Goal: Information Seeking & Learning: Learn about a topic

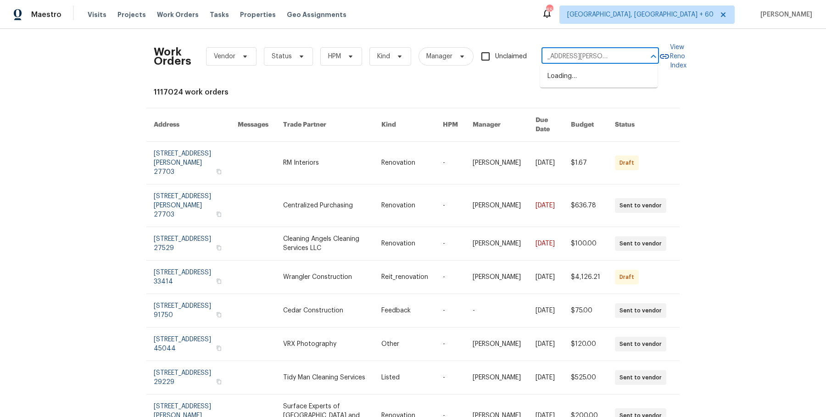
scroll to position [0, 24]
drag, startPoint x: 567, startPoint y: 58, endPoint x: 634, endPoint y: 56, distance: 67.5
click at [634, 56] on div "172 Stokes Dr Stockbridge, GA 30281 ​" at bounding box center [601, 57] width 118 height 14
type input "172 Stokes Dr"
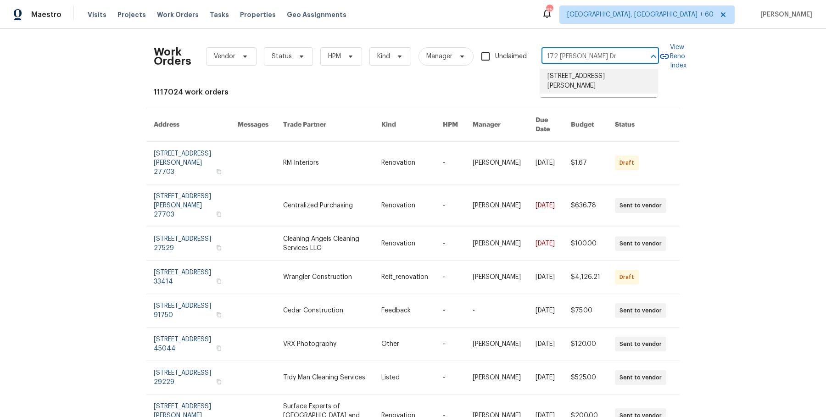
click at [598, 76] on li "172 Stokes Dr, Stockbridge, GA 30281" at bounding box center [599, 81] width 118 height 25
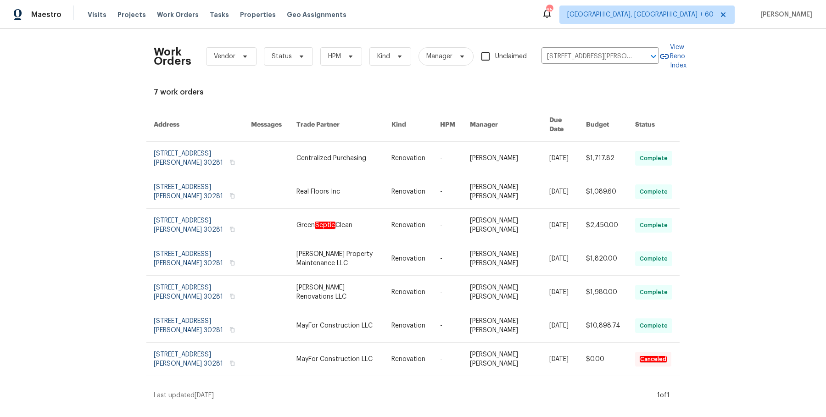
click at [460, 145] on link at bounding box center [455, 158] width 30 height 33
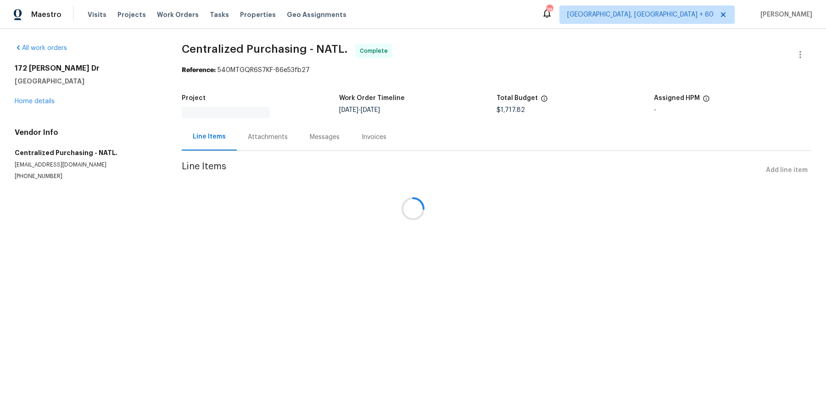
click at [182, 20] on div at bounding box center [413, 208] width 826 height 417
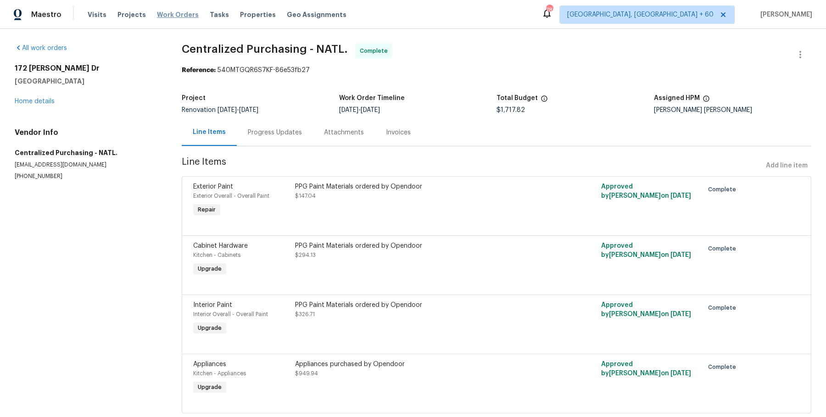
click at [169, 17] on span "Work Orders" at bounding box center [178, 14] width 42 height 9
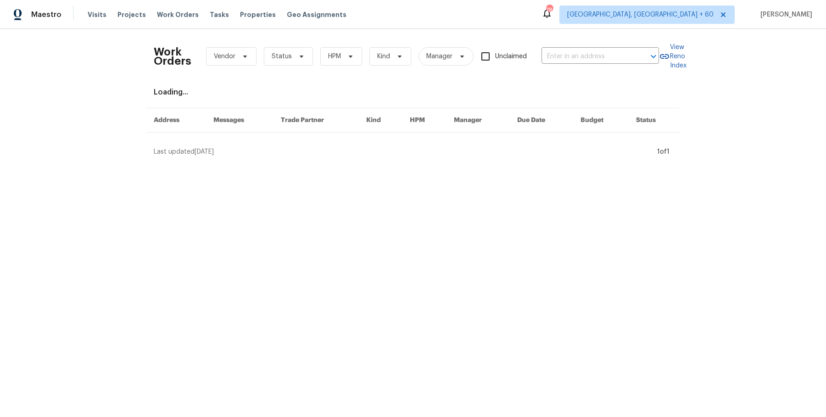
click at [559, 44] on div "Work Orders Vendor Status HPM Kind Manager Unclaimed ​" at bounding box center [406, 56] width 505 height 40
click at [546, 48] on div "Work Orders Vendor Status HPM Kind Manager Unclaimed ​" at bounding box center [406, 56] width 505 height 40
click at [551, 53] on input "text" at bounding box center [588, 57] width 92 height 14
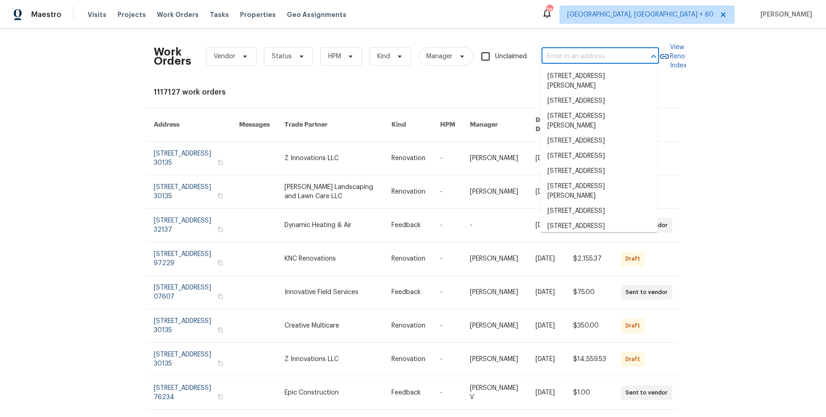
paste input "172 Stokes Dr Stockbridge, GA 30281"
type input "172 Stokes Dr Stockbridge, GA 30281"
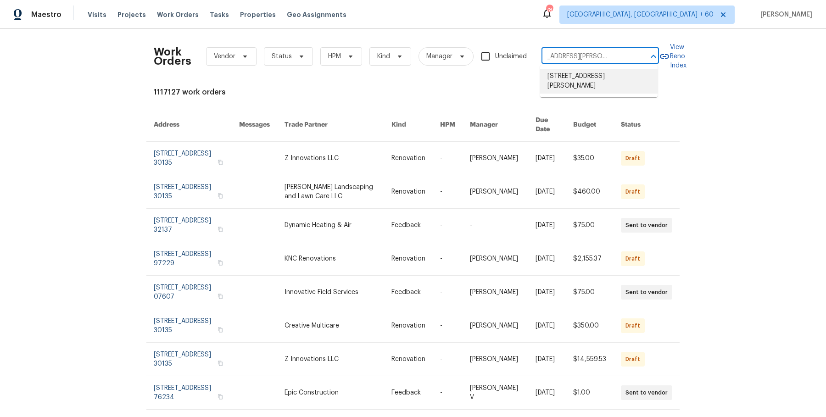
click at [591, 74] on li "172 Stokes Dr, Stockbridge, GA 30281" at bounding box center [599, 81] width 118 height 25
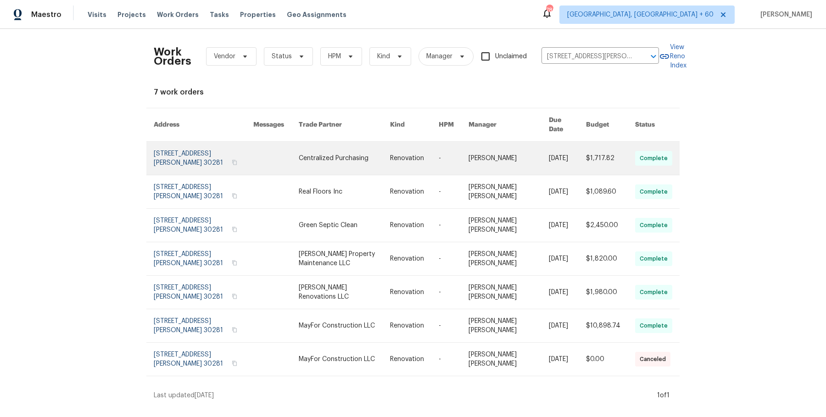
click at [448, 151] on link at bounding box center [454, 158] width 30 height 33
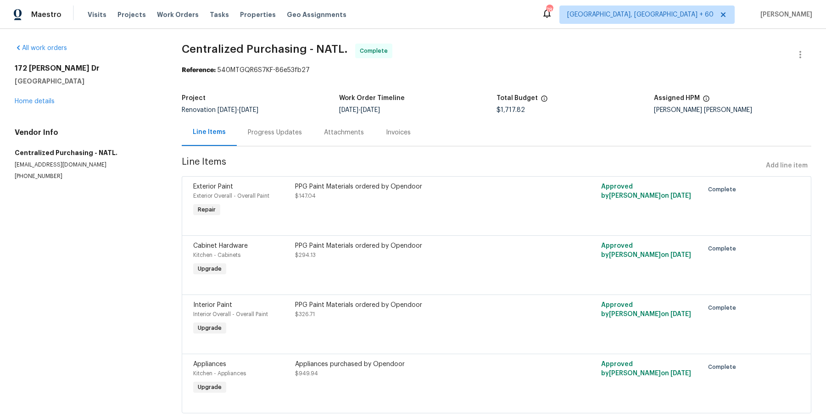
click at [43, 97] on div "172 Stokes Dr Stockbridge, GA 30281 Home details" at bounding box center [87, 85] width 145 height 42
click at [43, 99] on link "Home details" at bounding box center [35, 101] width 40 height 6
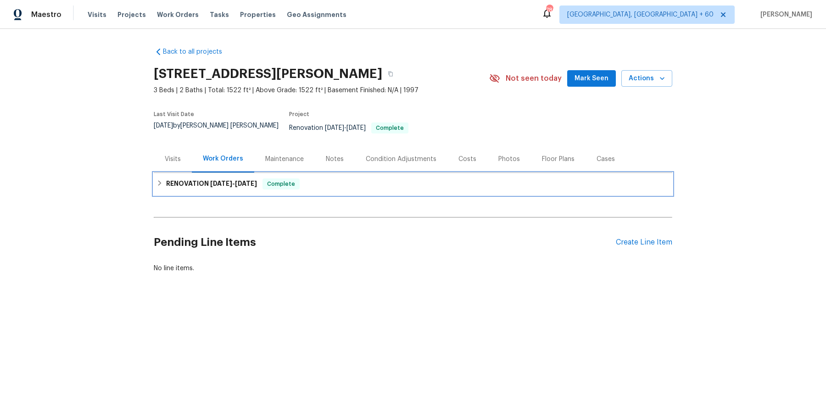
click at [296, 182] on div "Complete" at bounding box center [281, 184] width 37 height 11
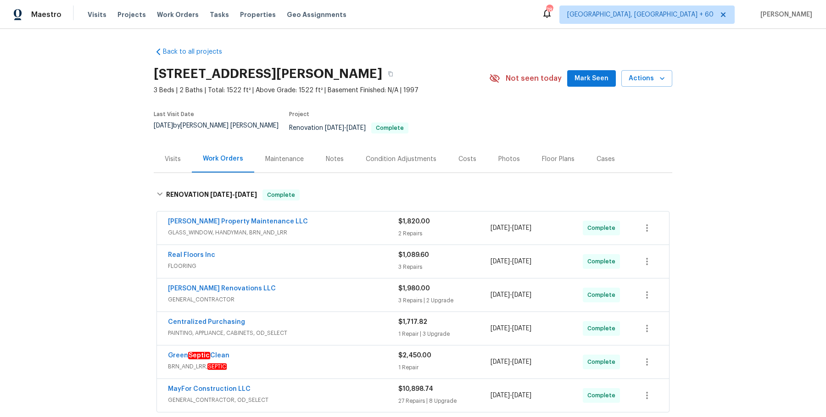
click at [302, 229] on span "GLASS_WINDOW, HANDYMAN, BRN_AND_LRR" at bounding box center [283, 232] width 230 height 9
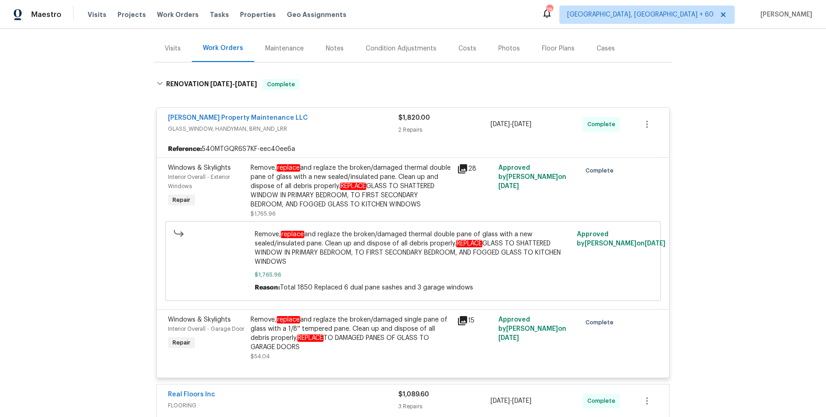
scroll to position [170, 0]
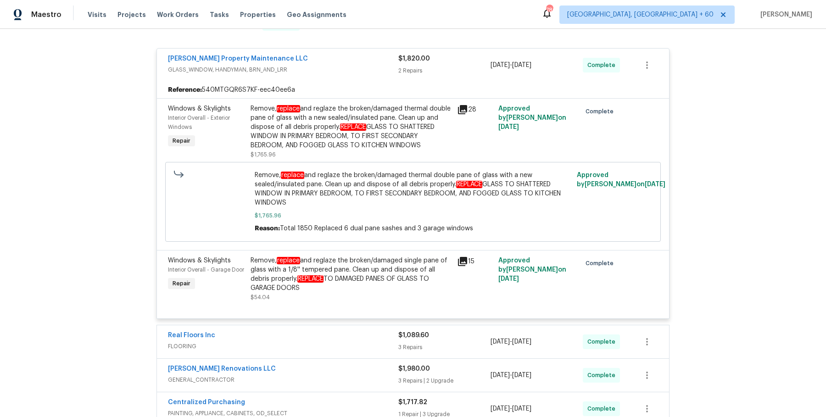
click at [325, 315] on div "Glen Property Maintenance LLC GLASS_WINDOW, HANDYMAN, BRN_AND_LRR $1,820.00 2 R…" at bounding box center [413, 267] width 513 height 451
click at [325, 325] on div "Real Floors Inc FLOORING $1,089.60 3 Repairs 8/14/2025 - 8/22/2025 Complete" at bounding box center [413, 341] width 512 height 33
click at [325, 334] on div "Real Floors Inc" at bounding box center [283, 336] width 230 height 11
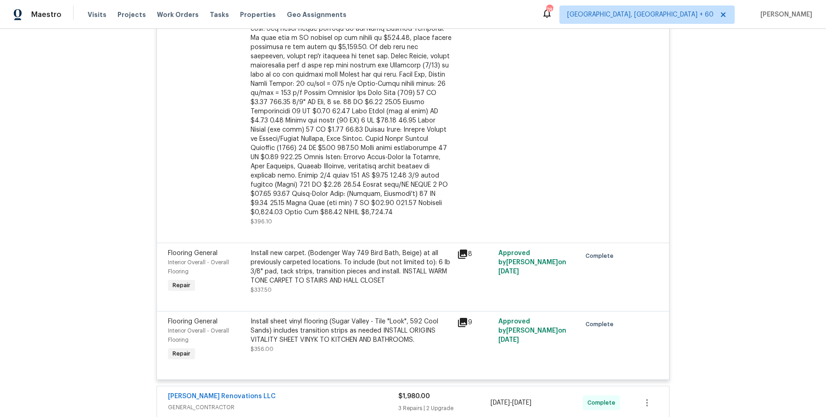
scroll to position [593, 0]
click at [303, 391] on div "Aseem Renovations LLC" at bounding box center [283, 396] width 230 height 11
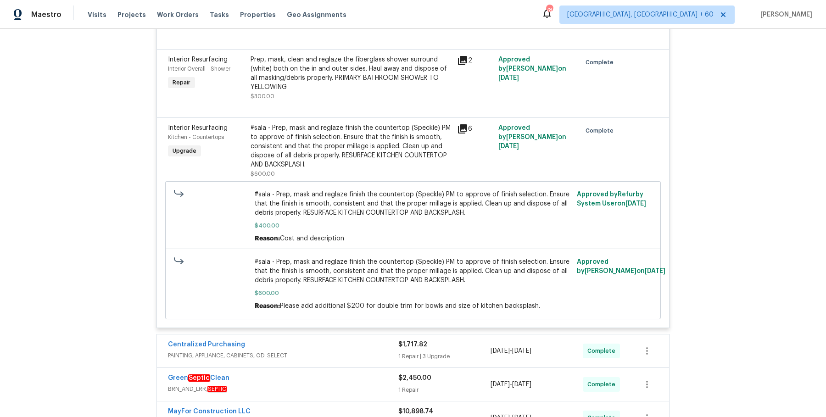
scroll to position [1261, 0]
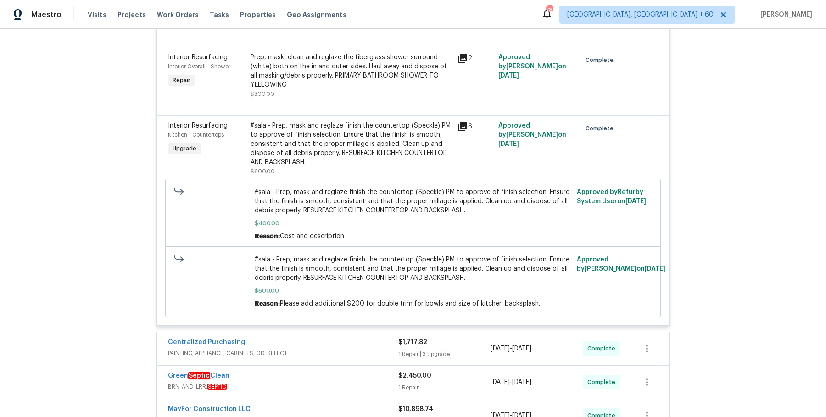
click at [308, 349] on span "PAINTING, APPLIANCE, CABINETS, OD_SELECT" at bounding box center [283, 353] width 230 height 9
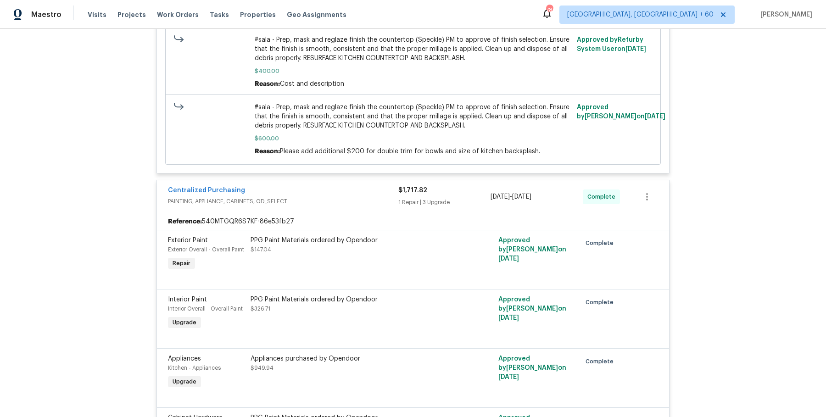
scroll to position [1645, 0]
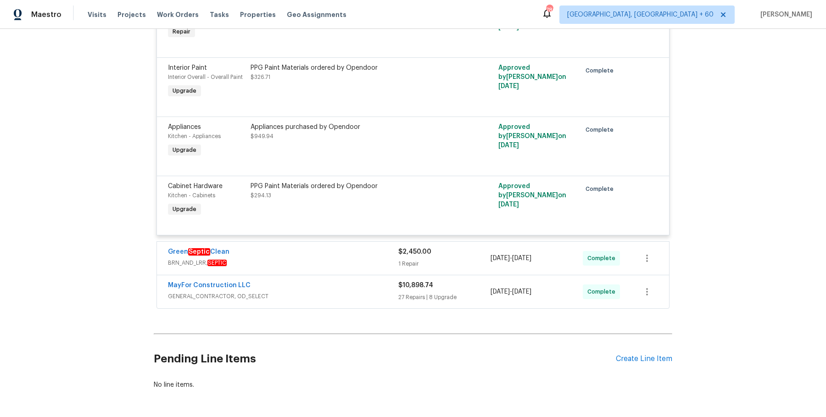
click at [334, 258] on span "BRN_AND_LRR, SEPTIC" at bounding box center [283, 262] width 230 height 9
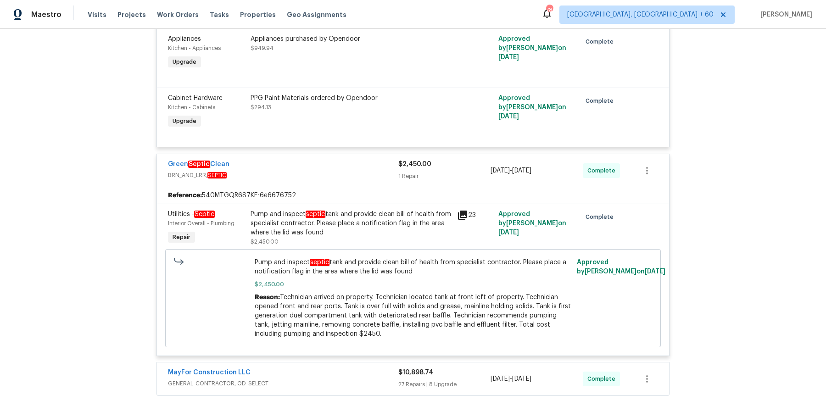
scroll to position [1820, 0]
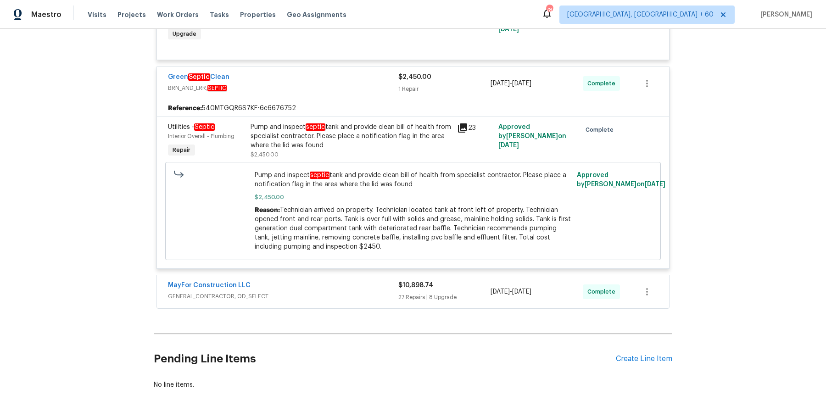
click at [323, 275] on div "MayFor Construction LLC GENERAL_CONTRACTOR, OD_SELECT $10,898.74 27 Repairs | 8…" at bounding box center [413, 291] width 512 height 33
click at [317, 292] on span "GENERAL_CONTRACTOR, OD_SELECT" at bounding box center [283, 296] width 230 height 9
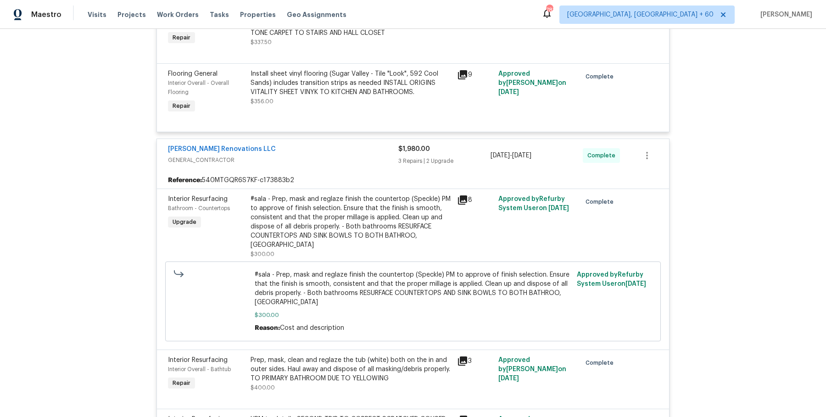
scroll to position [0, 0]
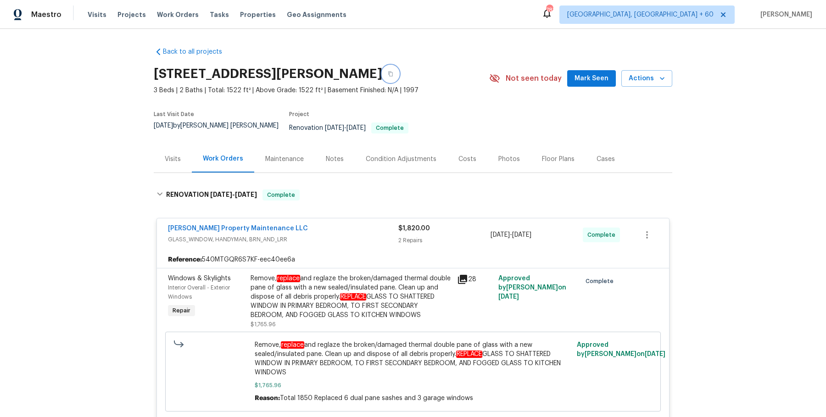
click at [393, 73] on icon "button" at bounding box center [391, 74] width 6 height 6
click at [210, 10] on div "Tasks" at bounding box center [219, 15] width 19 height 10
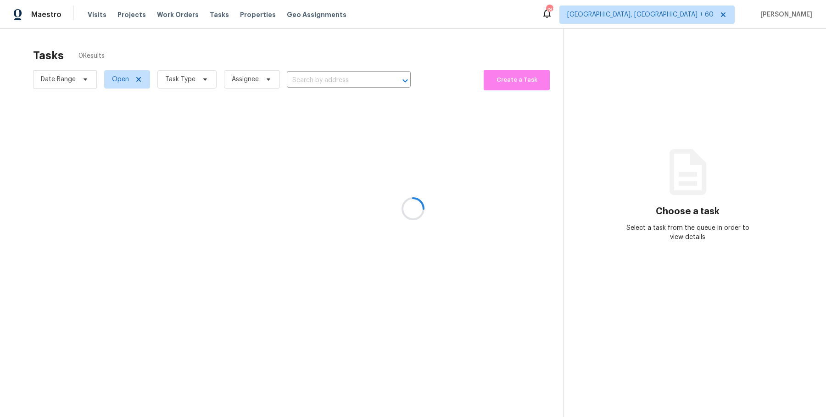
click at [180, 15] on div at bounding box center [413, 208] width 826 height 417
click at [175, 14] on div at bounding box center [413, 208] width 826 height 417
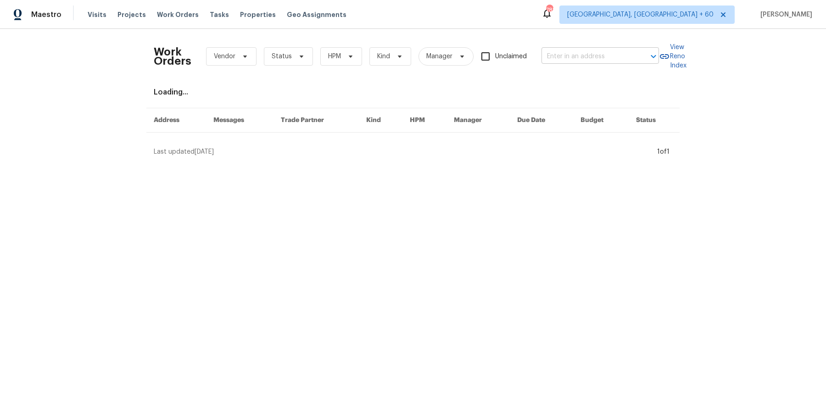
click at [551, 50] on input "text" at bounding box center [588, 57] width 92 height 14
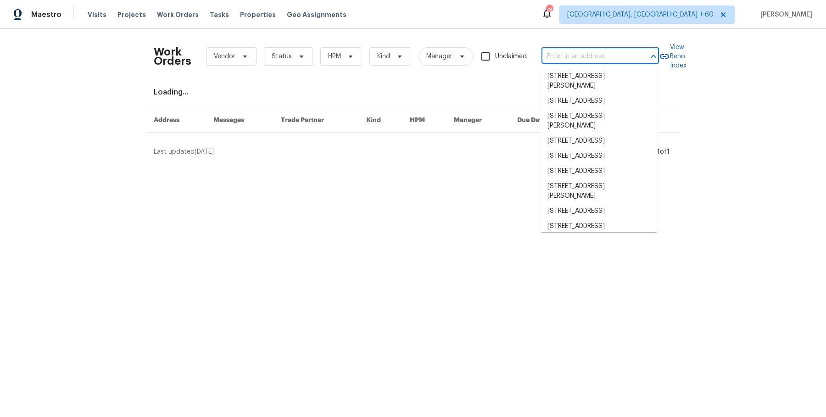
paste input "[STREET_ADDRESS]"
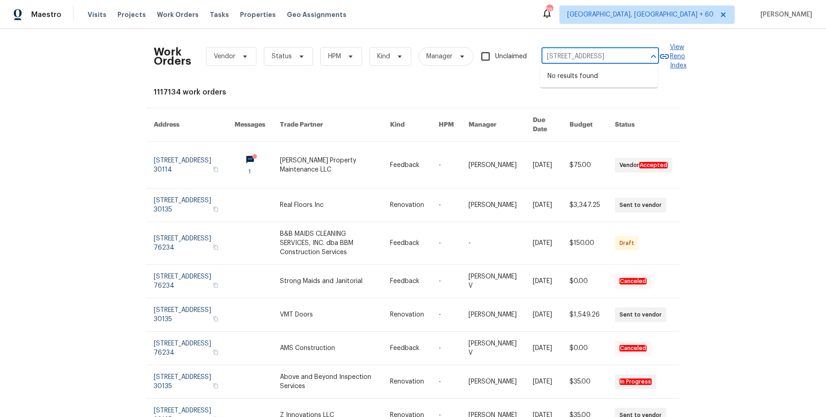
scroll to position [0, 42]
drag, startPoint x: 582, startPoint y: 55, endPoint x: 672, endPoint y: 55, distance: 90.0
click at [672, 55] on div "Work Orders Vendor Status HPM Kind Manager Unclaimed [STREET_ADDRESS] ​ View Re…" at bounding box center [413, 56] width 519 height 40
type input "[STREET_ADDRESS]"
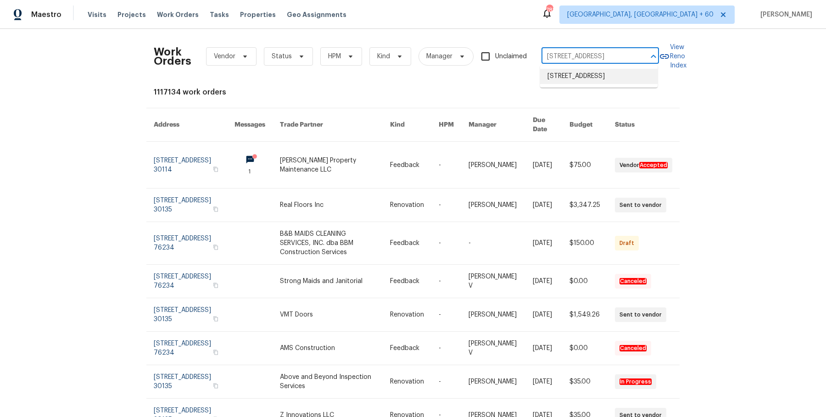
click at [613, 77] on li "[STREET_ADDRESS]" at bounding box center [599, 76] width 118 height 15
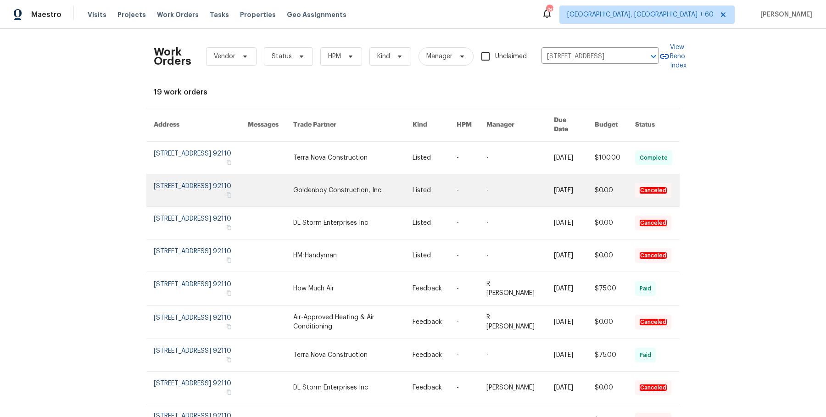
click at [476, 165] on tbody "[STREET_ADDRESS] Terra Nova Construction Listed - - [DATE] $100.00 Complete [ST…" at bounding box center [412, 306] width 533 height 329
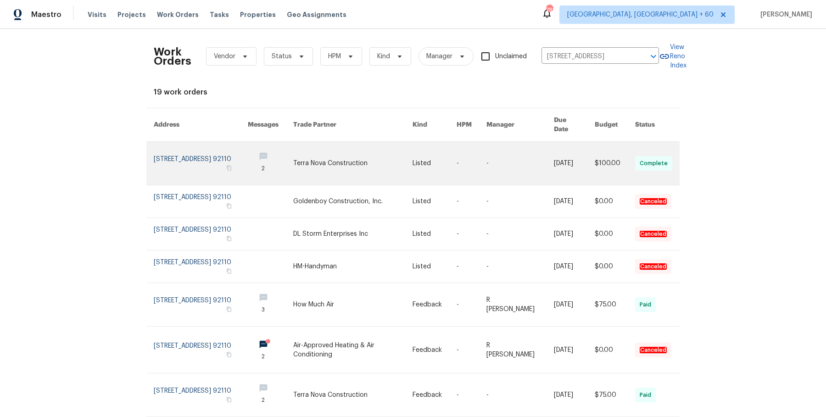
click at [477, 163] on link at bounding box center [472, 163] width 30 height 43
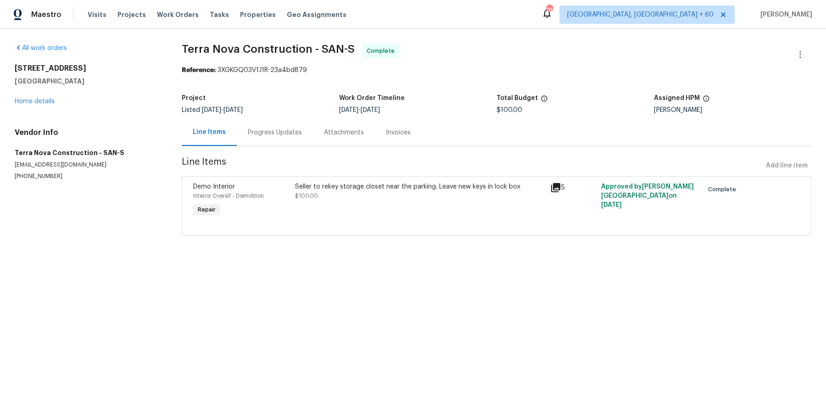
click at [26, 97] on div "[STREET_ADDRESS] Home details" at bounding box center [87, 85] width 145 height 42
click at [30, 101] on link "Home details" at bounding box center [35, 101] width 40 height 6
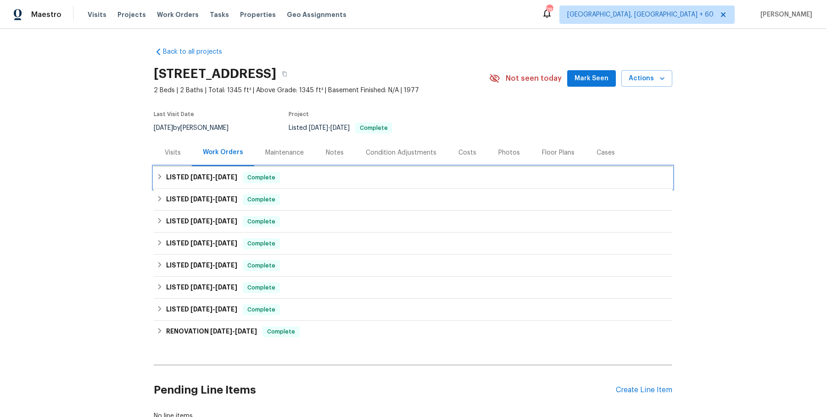
click at [228, 177] on span "[DATE]" at bounding box center [226, 177] width 22 height 6
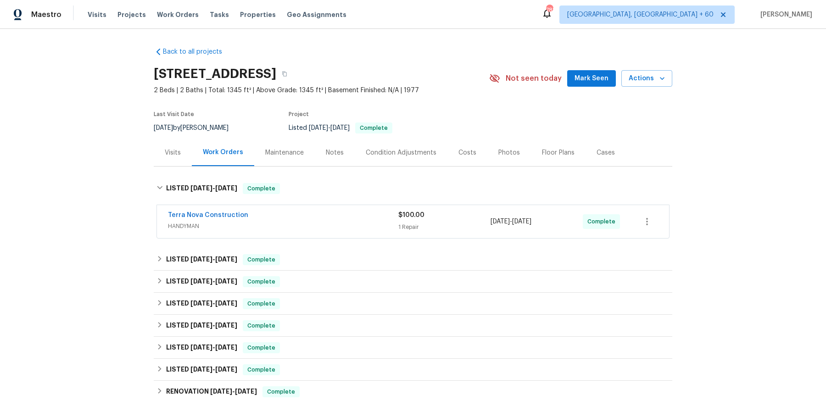
click at [301, 219] on div "Terra Nova Construction" at bounding box center [283, 216] width 230 height 11
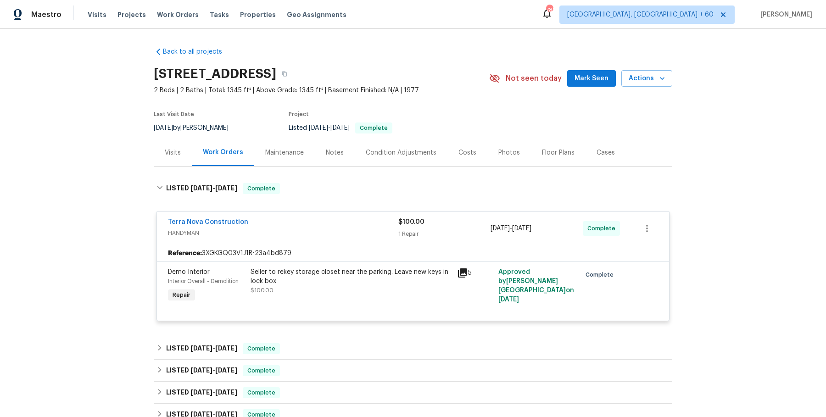
scroll to position [90, 0]
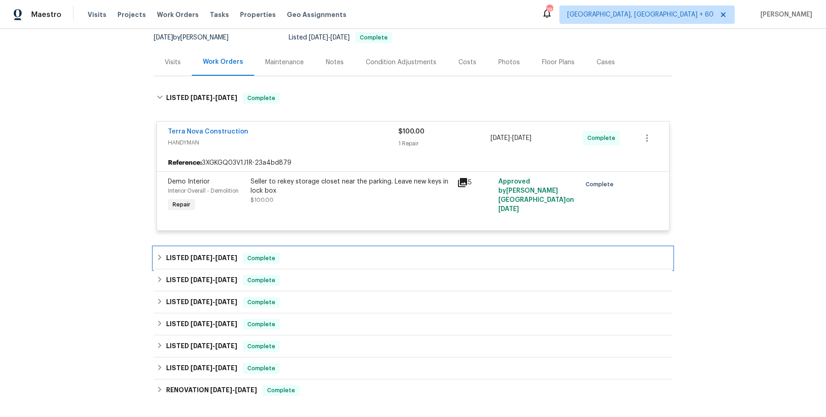
click at [354, 257] on div "LISTED [DATE] - [DATE] Complete" at bounding box center [413, 258] width 513 height 11
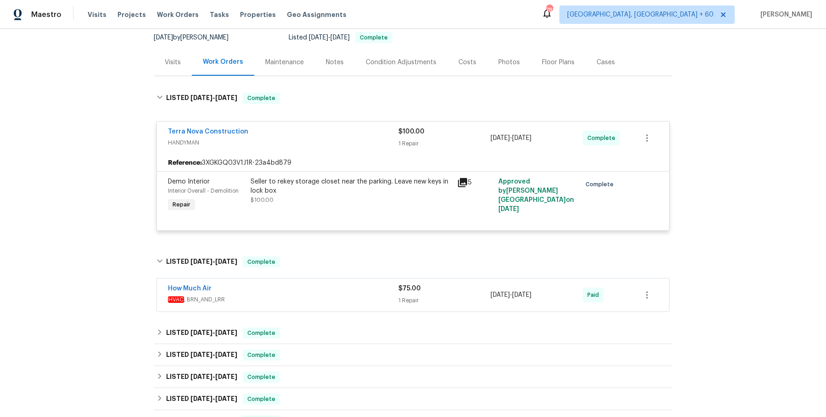
click at [322, 293] on div "How Much Air" at bounding box center [283, 289] width 230 height 11
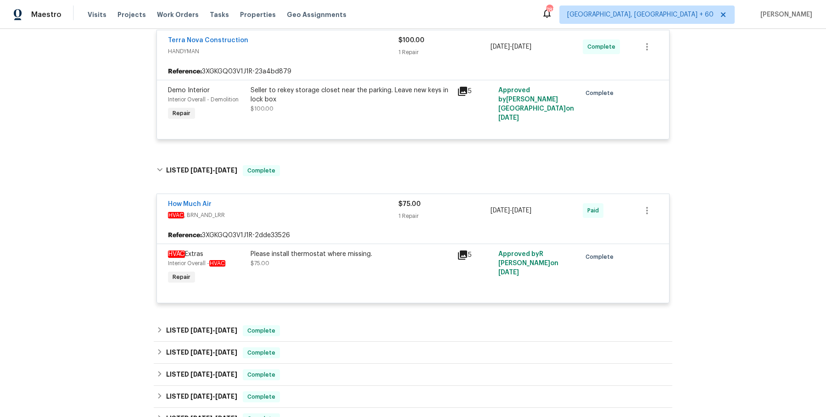
scroll to position [283, 0]
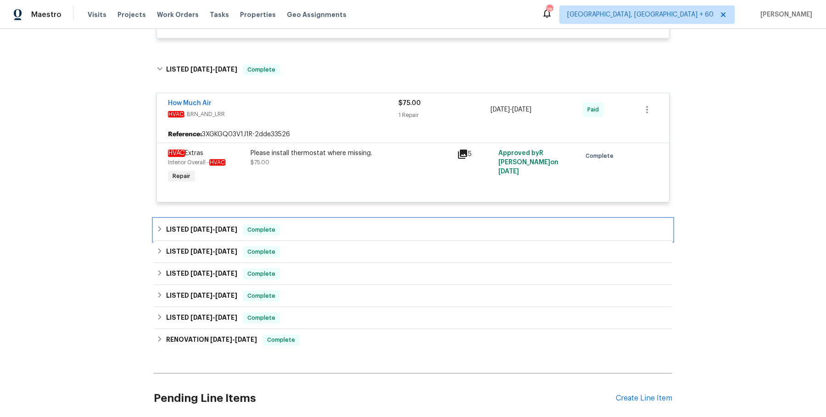
click at [300, 236] on div "LISTED [DATE] - [DATE] Complete" at bounding box center [413, 230] width 519 height 22
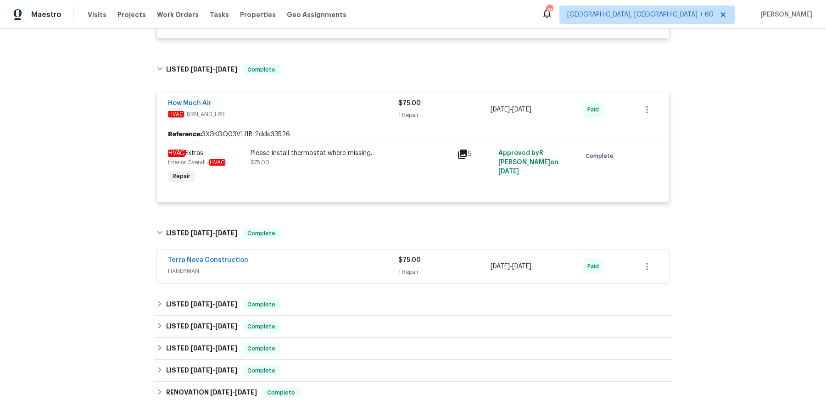
click at [316, 275] on div "Terra Nova Construction HANDYMAN" at bounding box center [283, 267] width 230 height 22
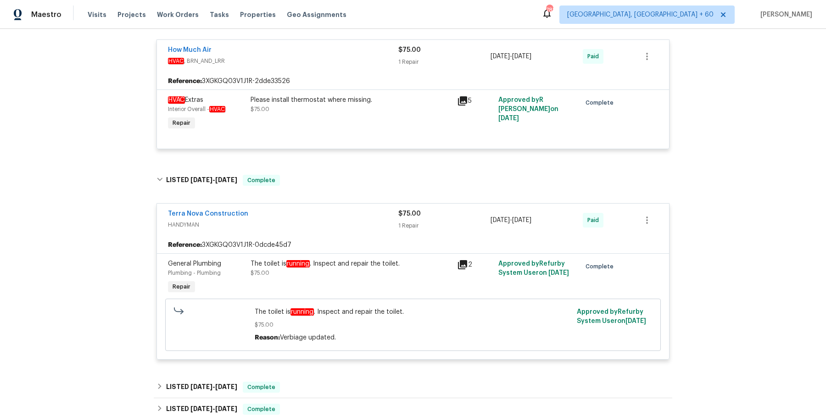
scroll to position [355, 0]
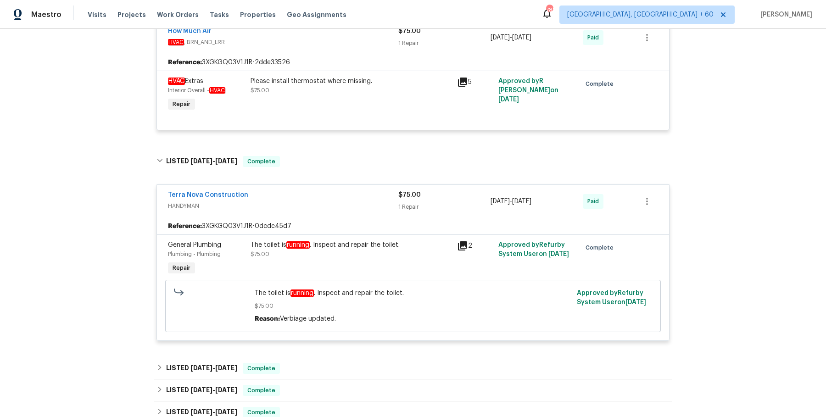
click at [342, 342] on div "Terra Nova Construction HANDYMAN $75.00 1 Repair [DATE] - [DATE] Paid Reference…" at bounding box center [413, 262] width 513 height 169
click at [341, 350] on div "Back to all projects [STREET_ADDRESS] 2 Beds | 2 Baths | Total: 1345 ft² | Abov…" at bounding box center [413, 119] width 519 height 868
click at [341, 365] on div "LISTED [DATE] - [DATE] Complete" at bounding box center [413, 368] width 513 height 11
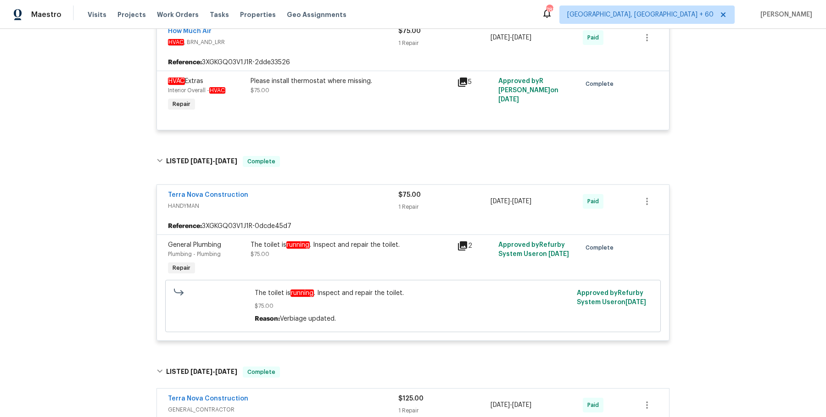
click at [333, 398] on div "Terra Nova Construction" at bounding box center [283, 399] width 230 height 11
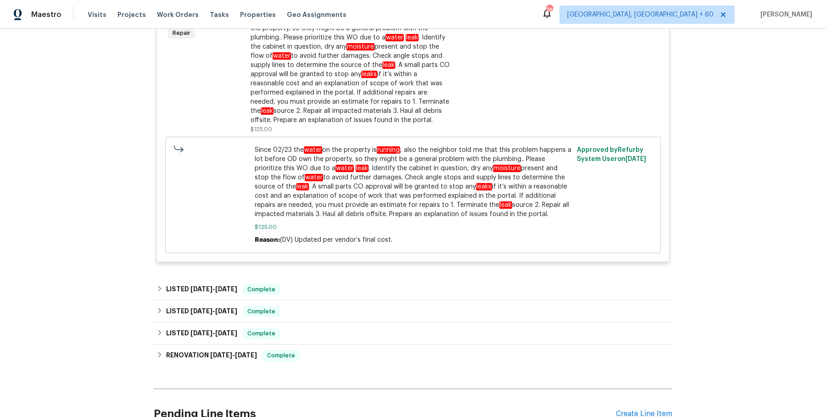
scroll to position [889, 0]
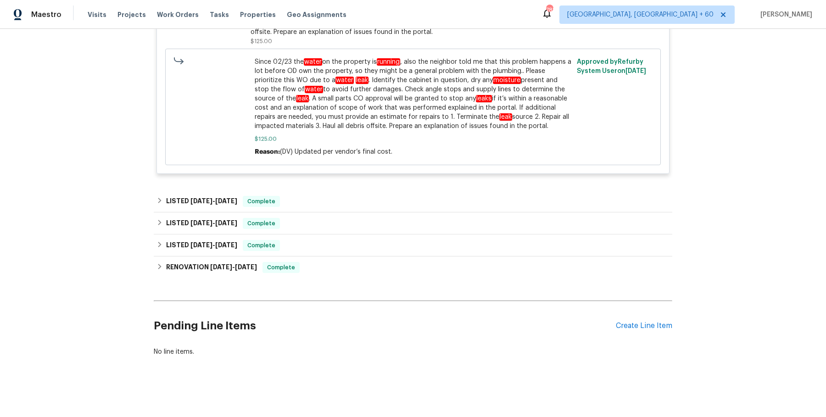
click at [324, 205] on div "LISTED [DATE] - [DATE] Complete" at bounding box center [413, 201] width 513 height 11
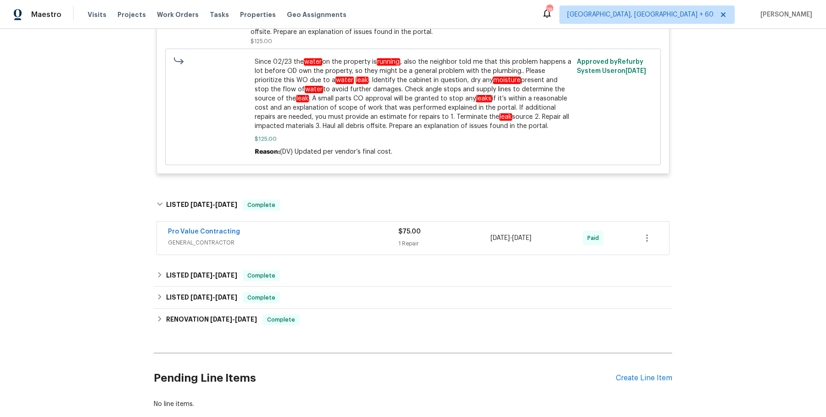
click at [320, 239] on span "GENERAL_CONTRACTOR" at bounding box center [283, 242] width 230 height 9
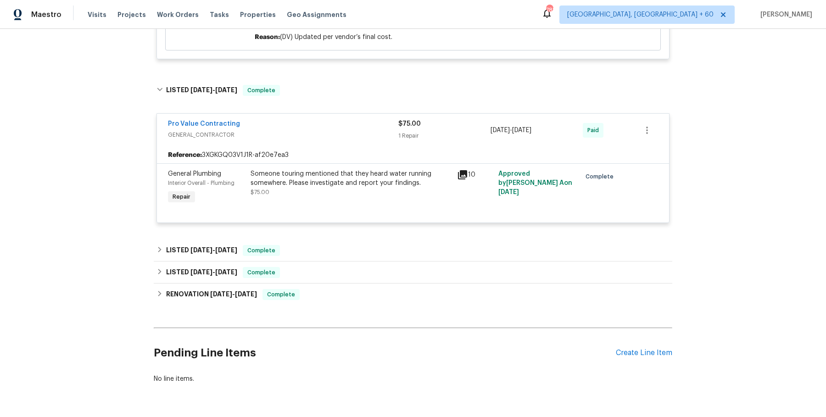
scroll to position [1013, 0]
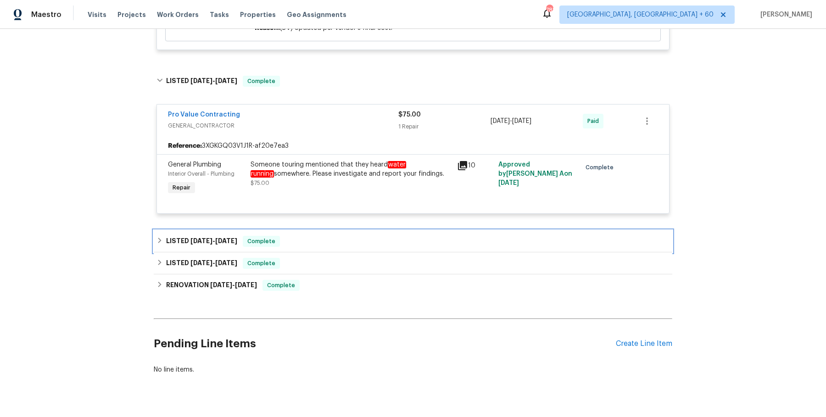
click at [320, 239] on div "LISTED [DATE] - [DATE] Complete" at bounding box center [413, 241] width 513 height 11
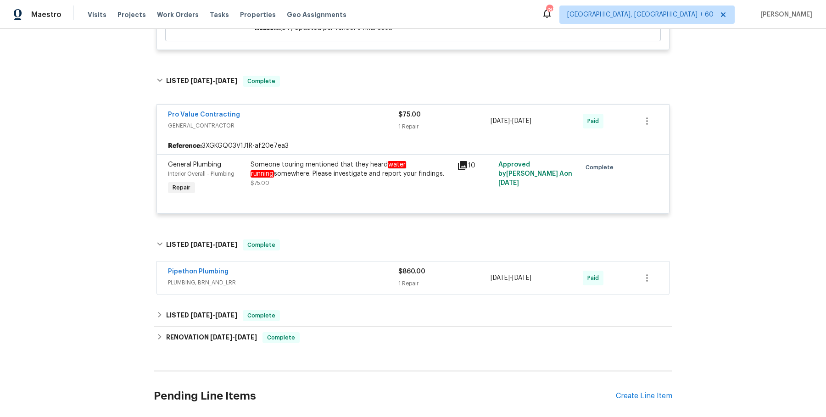
click at [317, 280] on span "PLUMBING, BRN_AND_LRR" at bounding box center [283, 282] width 230 height 9
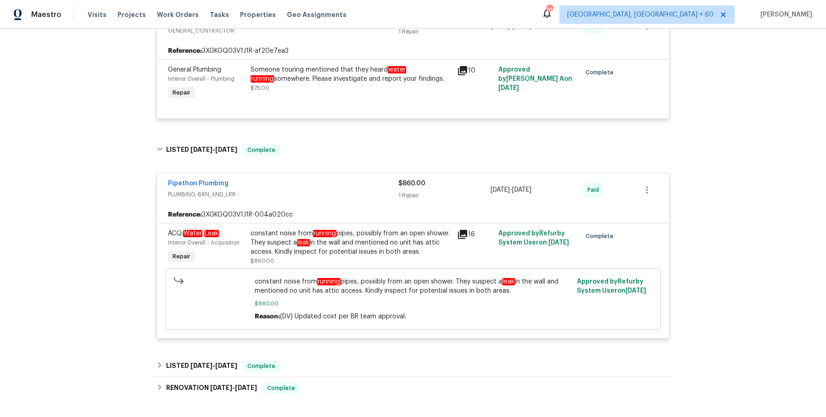
scroll to position [1228, 0]
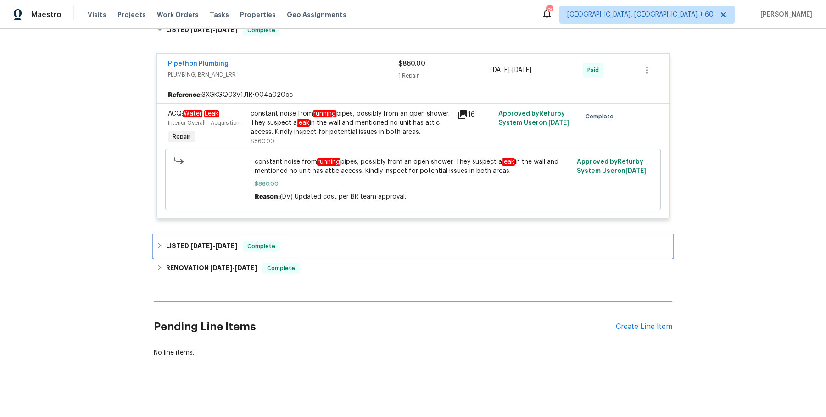
click at [350, 245] on div "LISTED [DATE] - [DATE] Complete" at bounding box center [413, 246] width 513 height 11
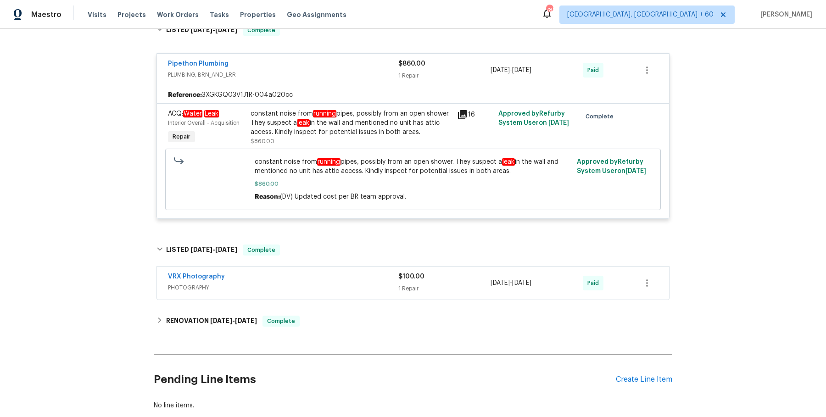
click at [338, 285] on span "PHOTOGRAPHY" at bounding box center [283, 287] width 230 height 9
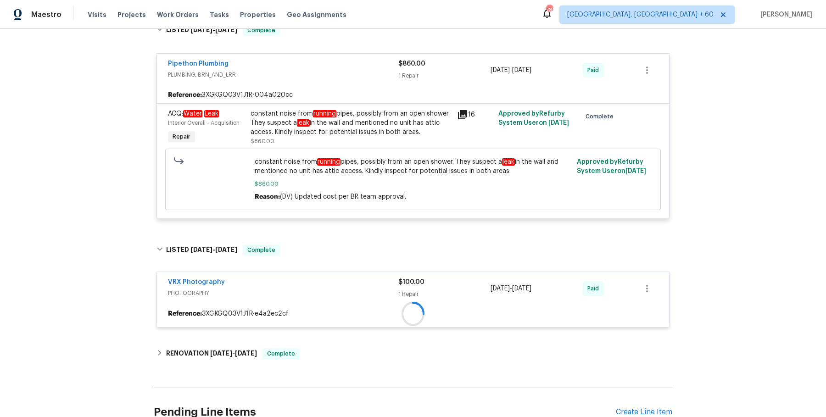
scroll to position [1315, 0]
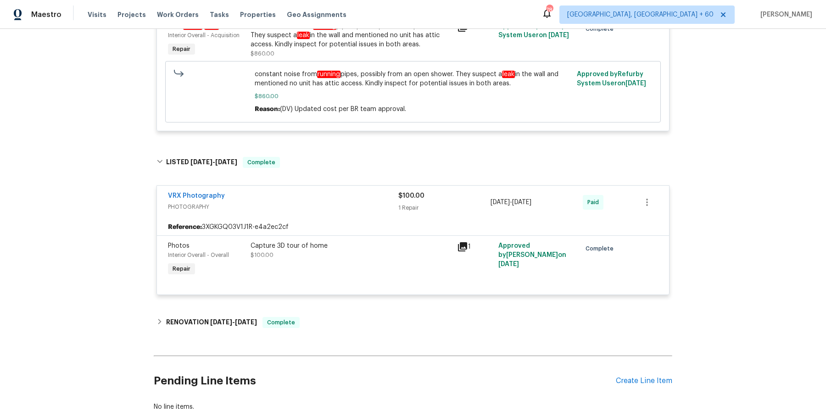
click at [319, 322] on div "RENOVATION [DATE] - [DATE] Complete" at bounding box center [413, 322] width 513 height 11
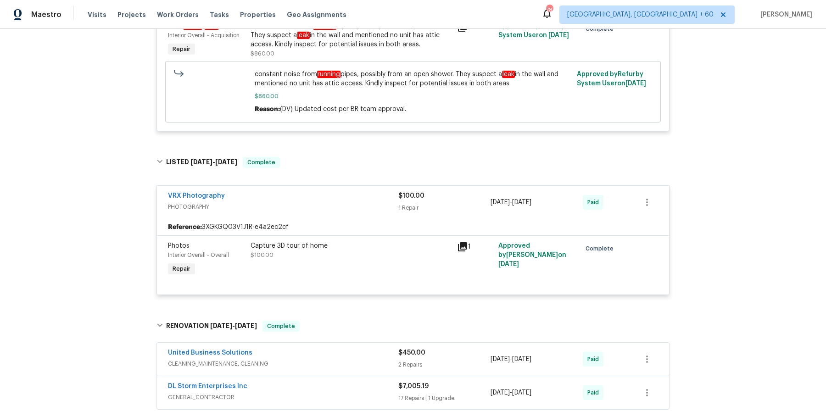
click at [353, 365] on div "United Business Solutions CLEANING_MAINTENANCE, CLEANING" at bounding box center [283, 359] width 230 height 22
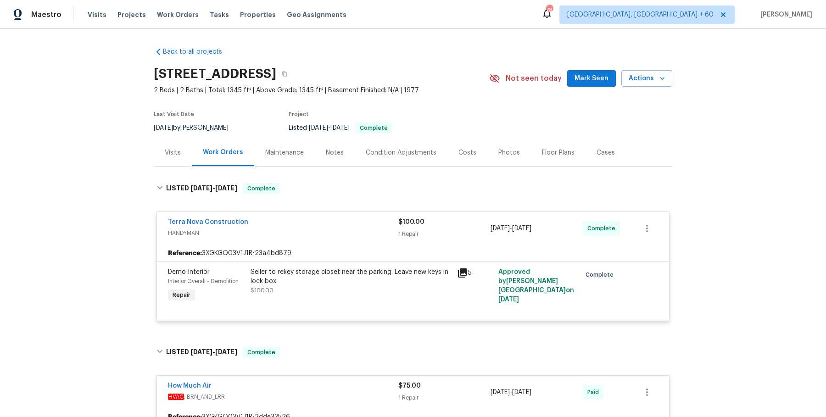
scroll to position [6, 0]
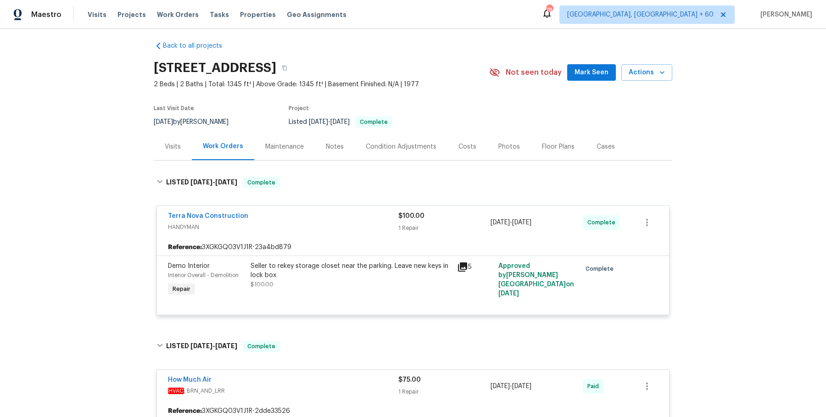
click at [437, 68] on div "[STREET_ADDRESS]" at bounding box center [322, 68] width 336 height 24
click at [293, 67] on button "button" at bounding box center [284, 68] width 17 height 17
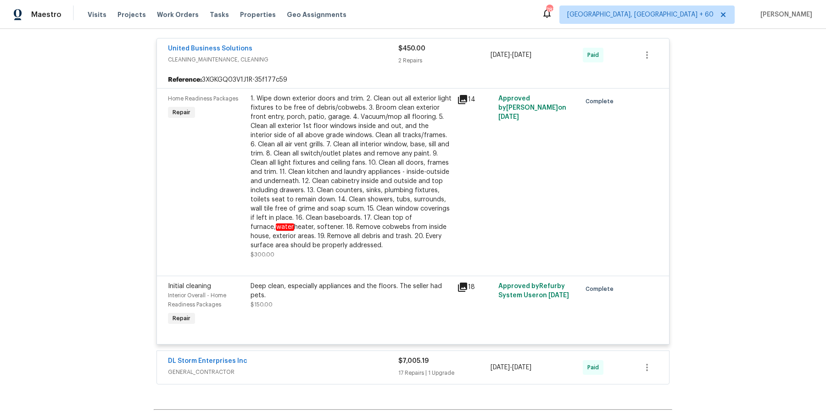
scroll to position [1734, 0]
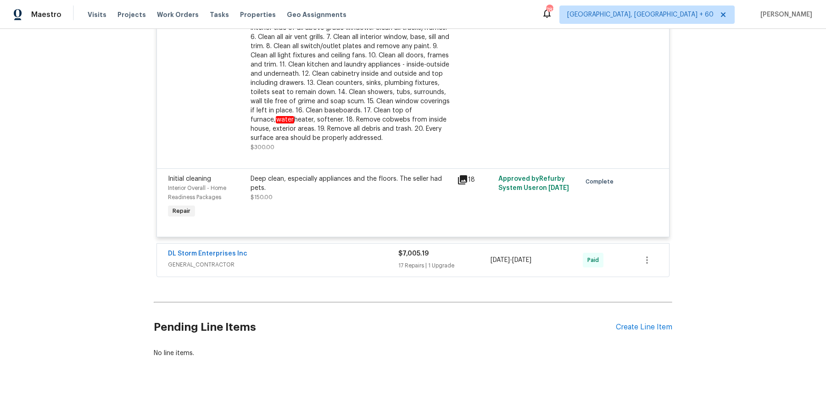
click at [338, 253] on div "DL Storm Enterprises Inc" at bounding box center [283, 254] width 230 height 11
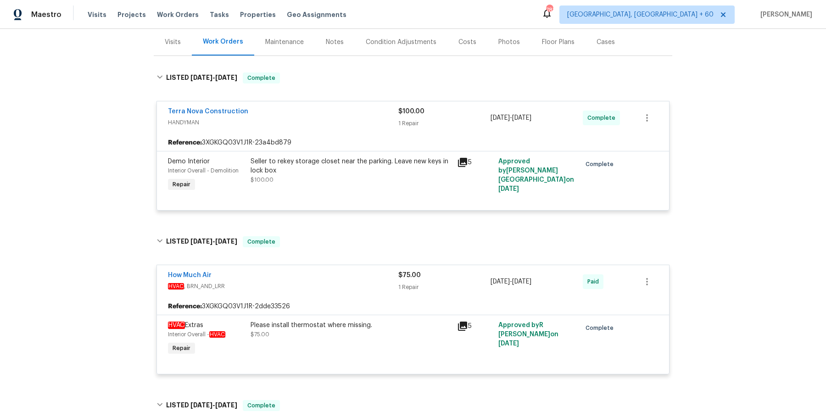
scroll to position [0, 0]
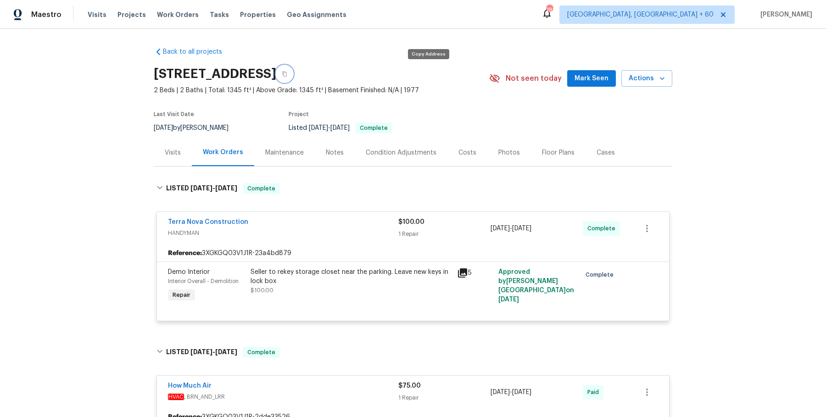
click at [287, 74] on icon "button" at bounding box center [285, 74] width 6 height 6
click at [293, 70] on button "button" at bounding box center [284, 74] width 17 height 17
